Goal: Transaction & Acquisition: Obtain resource

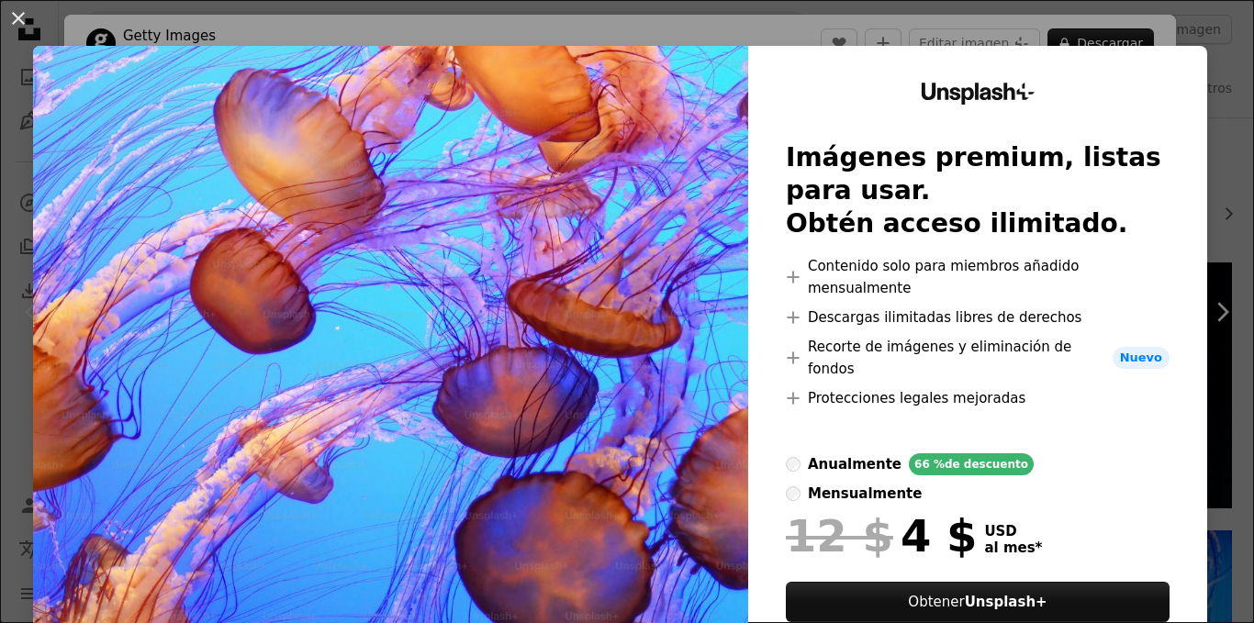
scroll to position [422, 0]
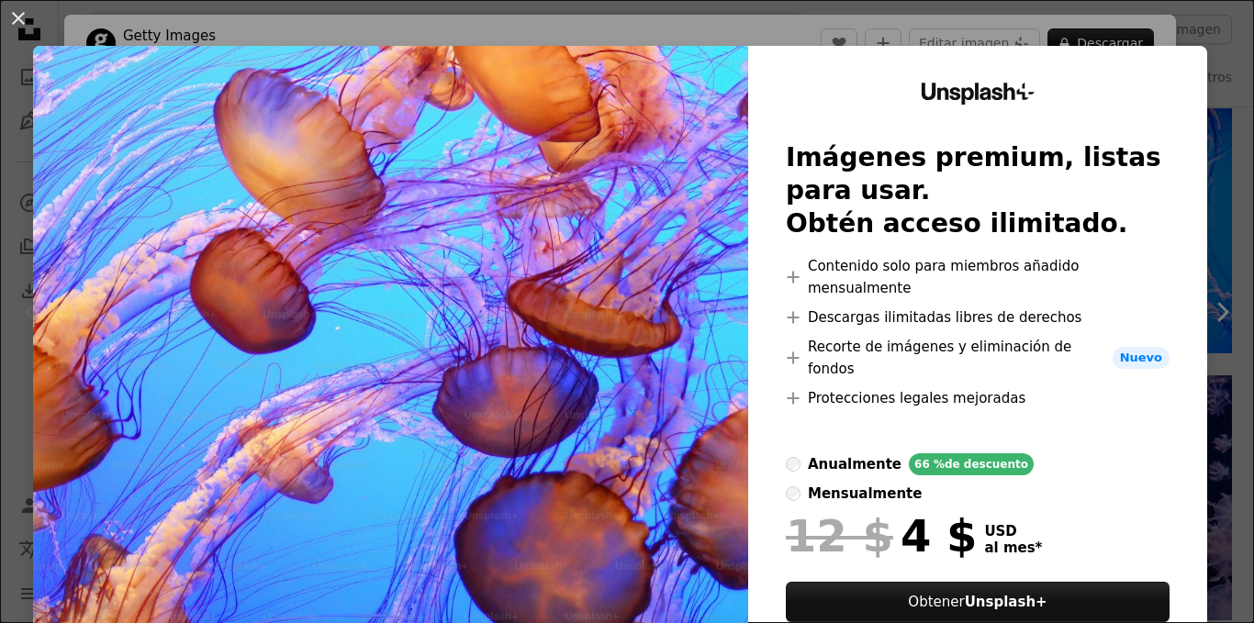
click at [1011, 24] on div "An X shape Unsplash+ Imágenes premium, listas para usar. Obtén acceso ilimitado…" at bounding box center [627, 311] width 1254 height 623
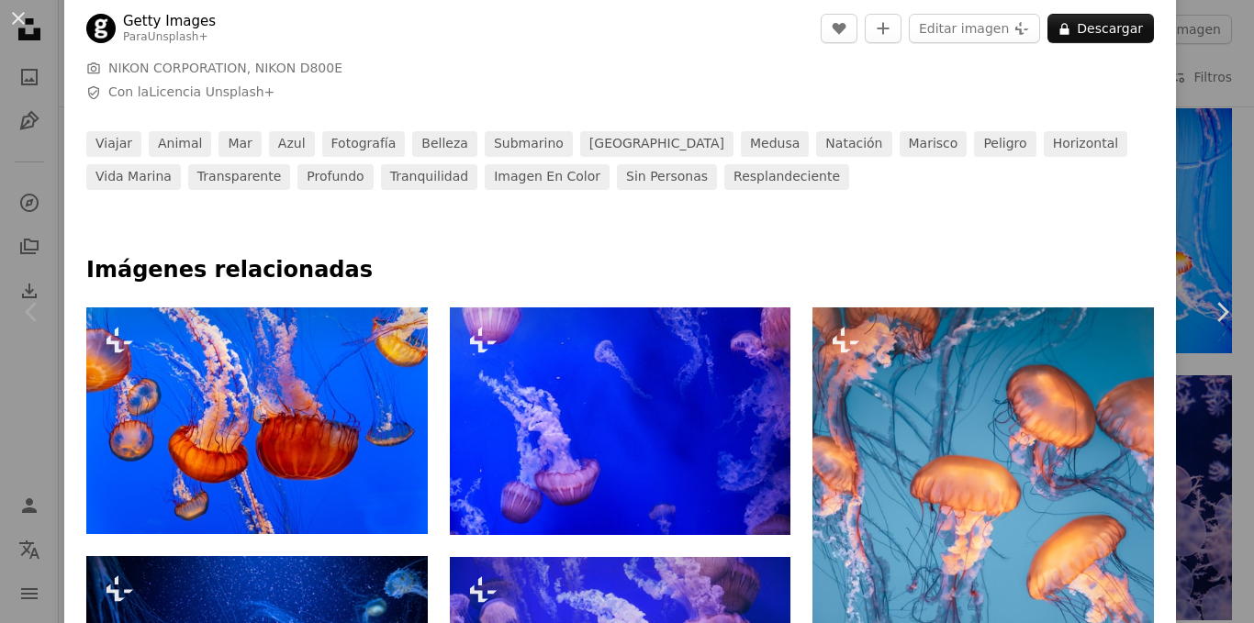
scroll to position [660, 0]
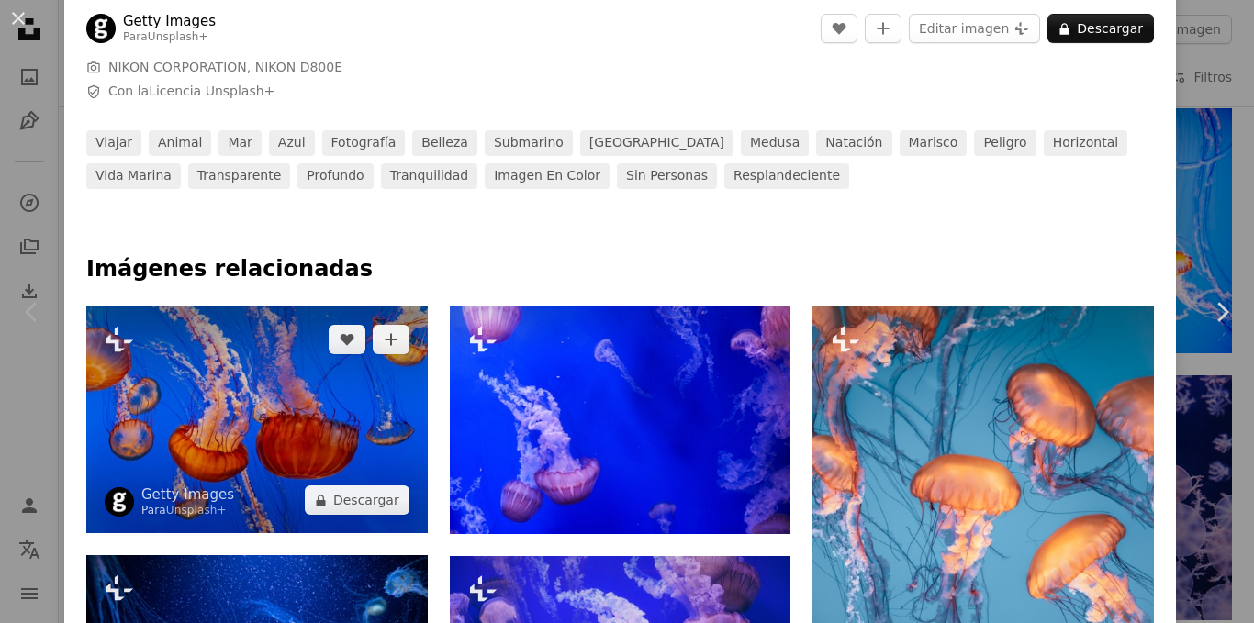
click at [325, 390] on img at bounding box center [257, 421] width 342 height 228
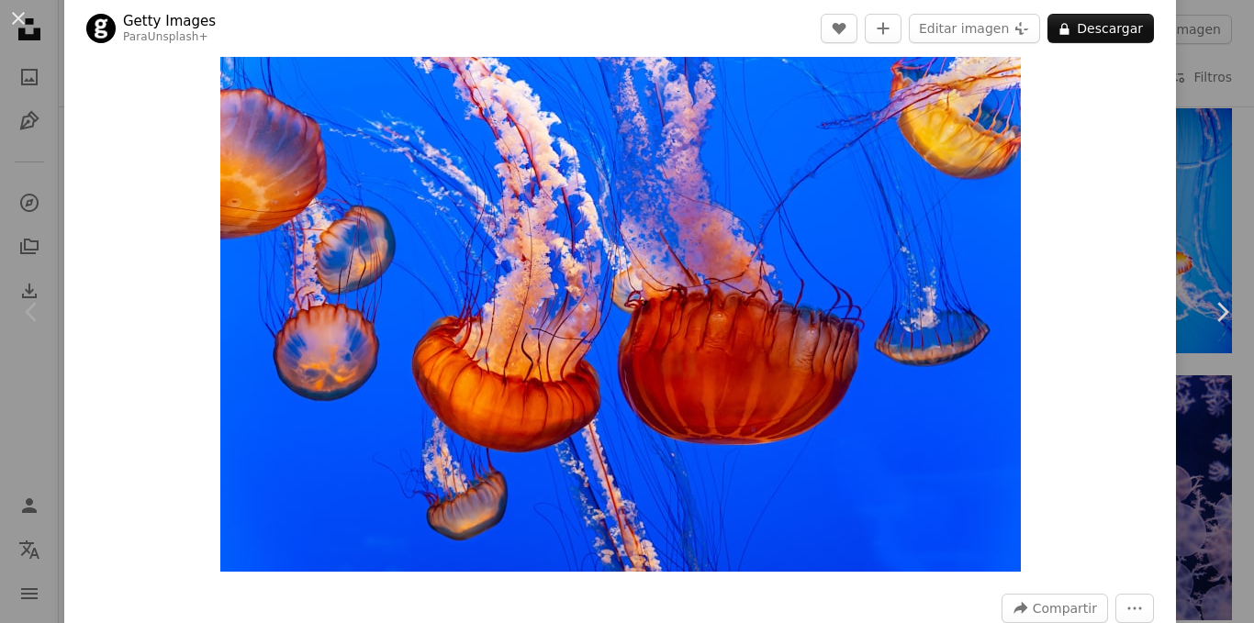
scroll to position [42, 0]
